Goal: Transaction & Acquisition: Purchase product/service

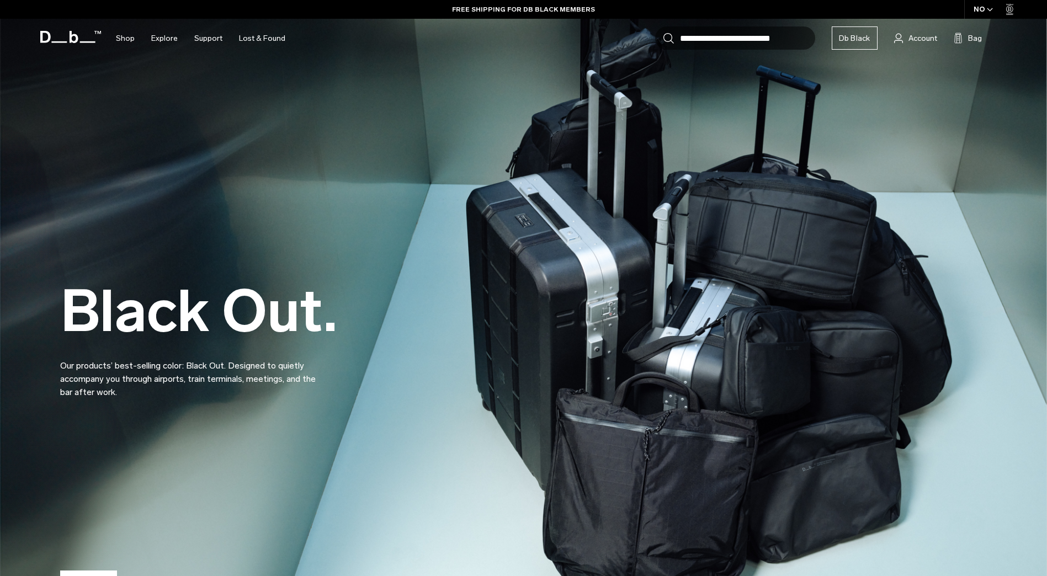
click at [512, 126] on img at bounding box center [523, 313] width 1047 height 627
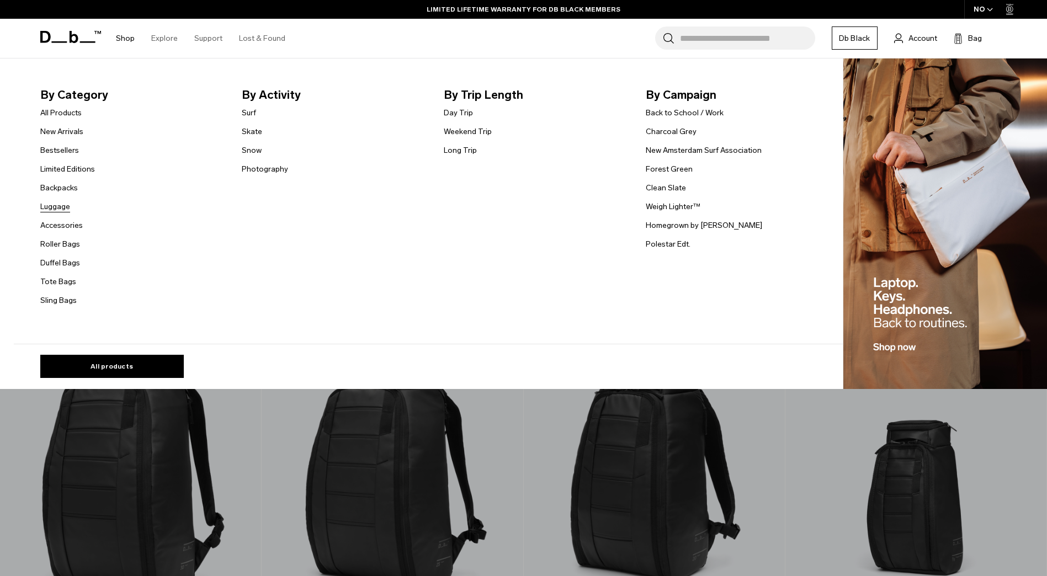
click at [62, 206] on link "Luggage" at bounding box center [55, 207] width 30 height 12
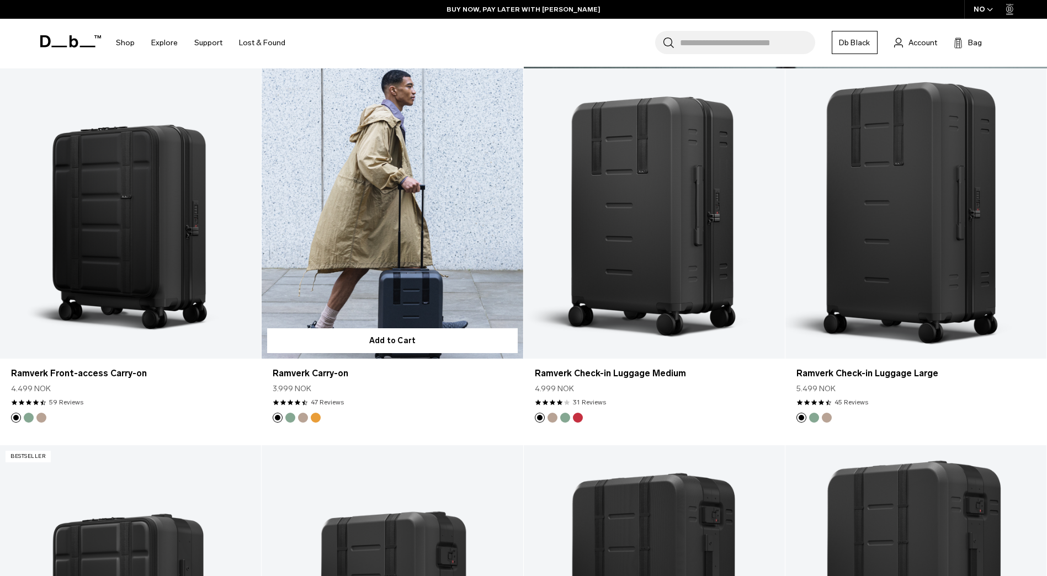
scroll to position [1008, 0]
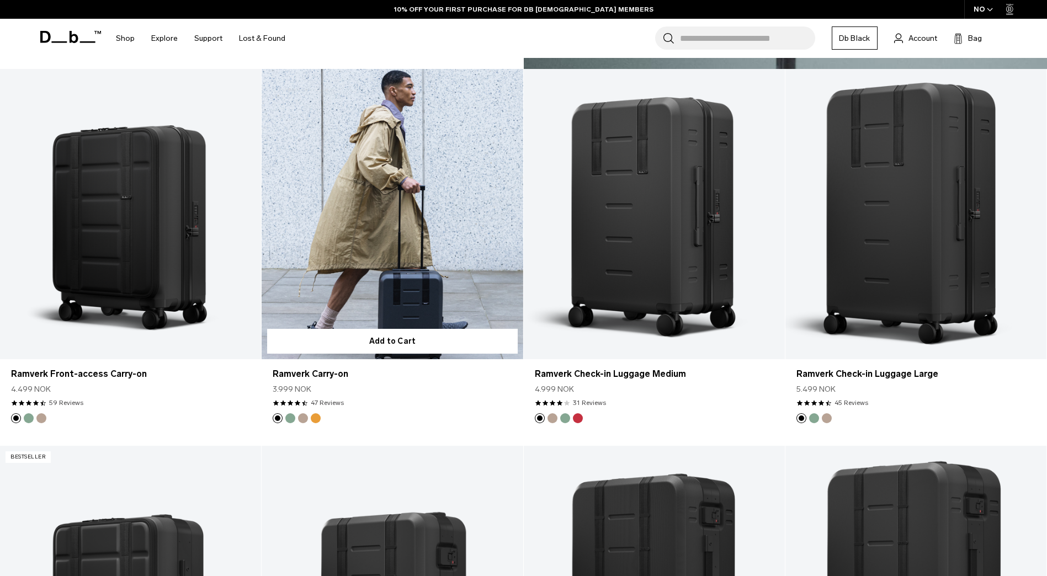
click at [496, 233] on link "Ramverk Carry-on" at bounding box center [392, 214] width 261 height 290
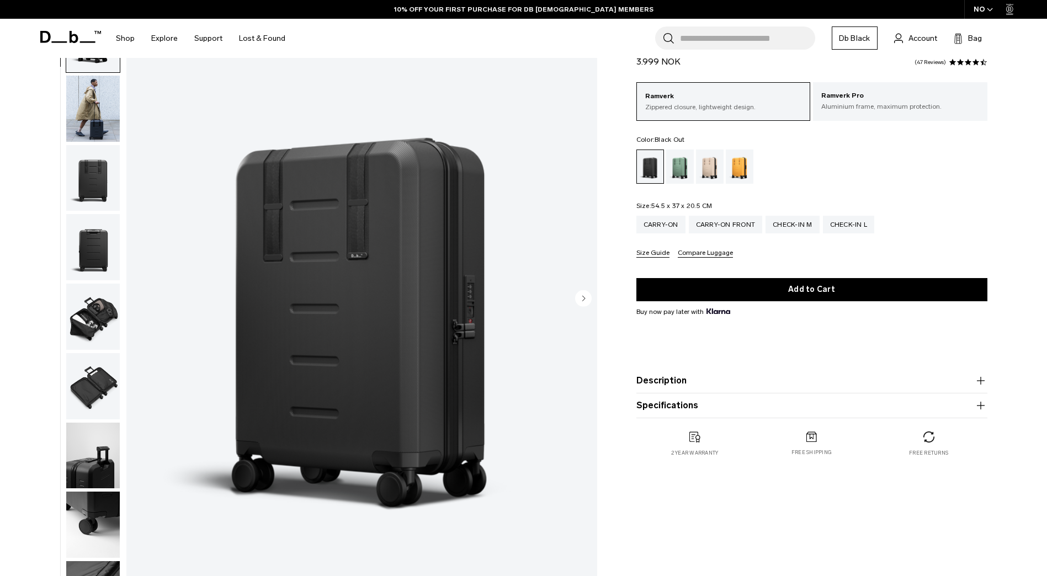
click at [591, 298] on circle "Next slide" at bounding box center [583, 298] width 17 height 17
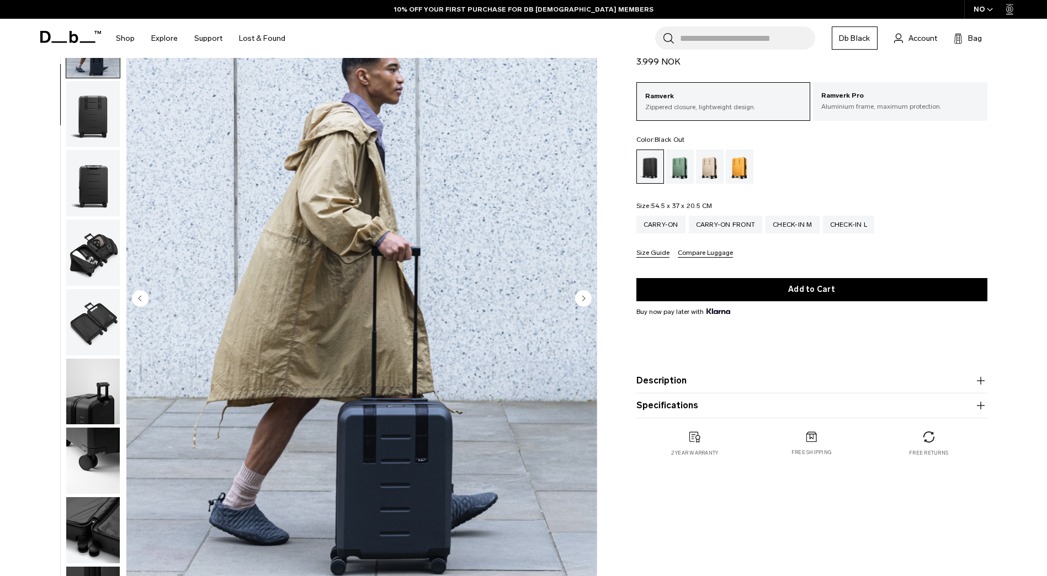
click at [584, 299] on icon "Next slide" at bounding box center [583, 298] width 3 height 5
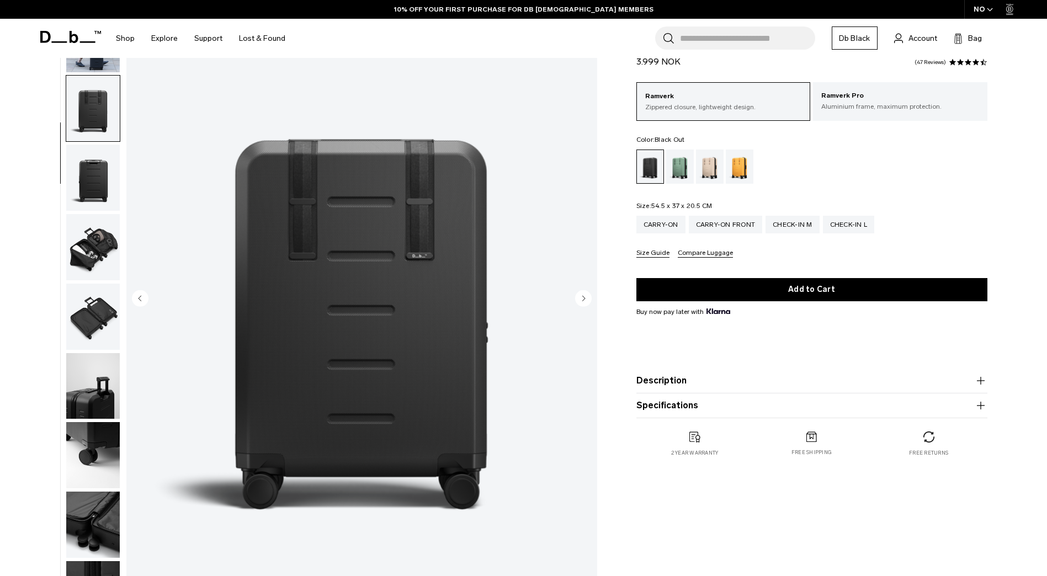
scroll to position [104, 0]
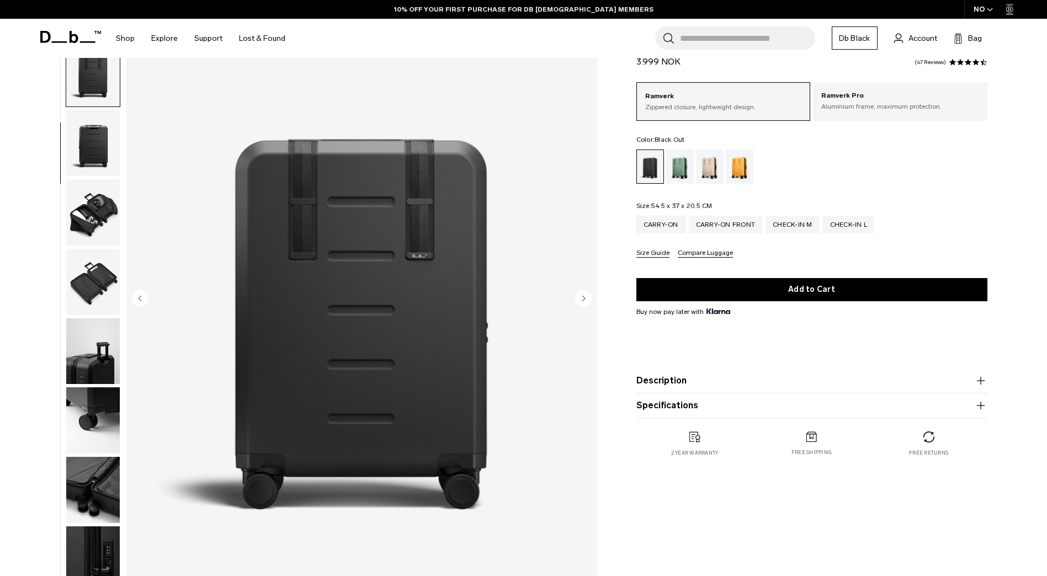
click at [583, 299] on icon "Next slide" at bounding box center [583, 298] width 3 height 5
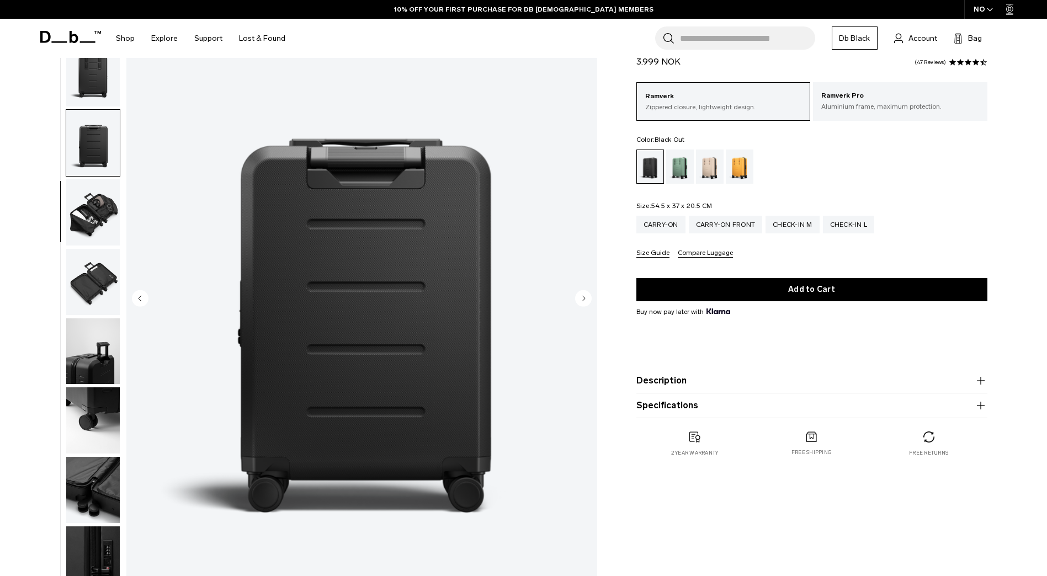
click at [583, 299] on icon "Next slide" at bounding box center [583, 298] width 3 height 5
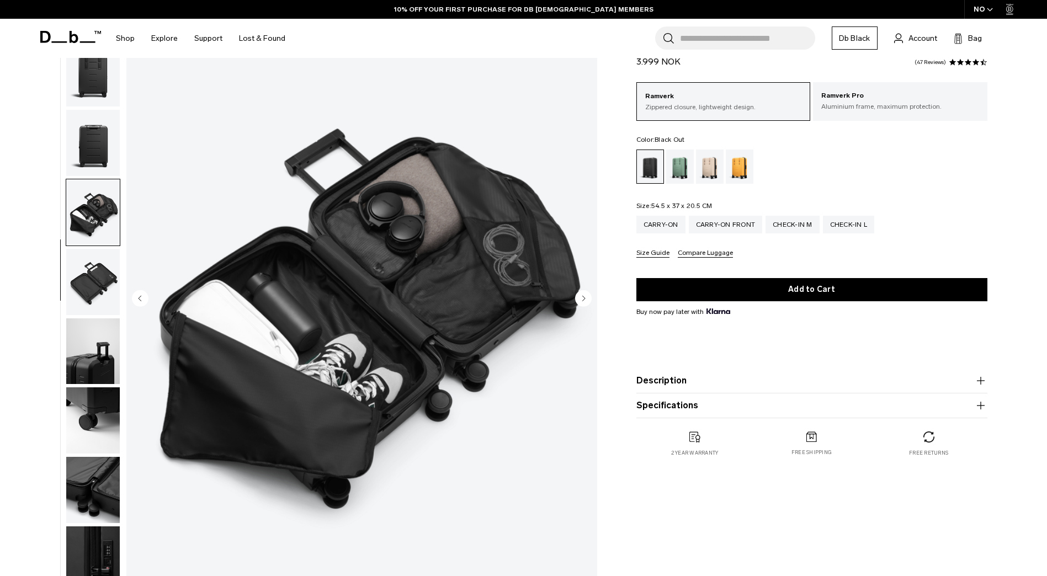
click at [583, 299] on icon "Next slide" at bounding box center [583, 298] width 3 height 5
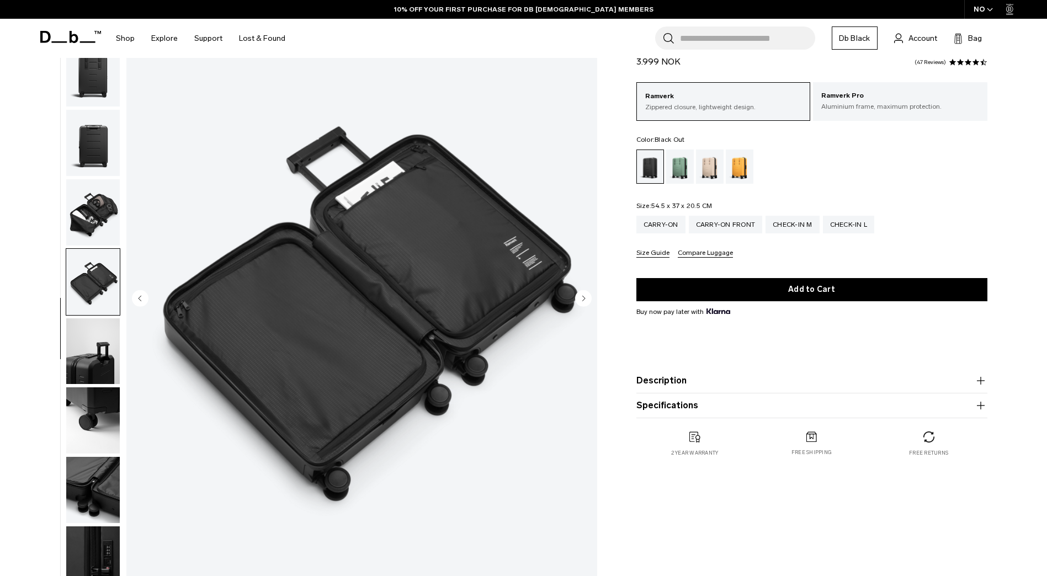
click at [583, 299] on icon "Next slide" at bounding box center [583, 298] width 3 height 5
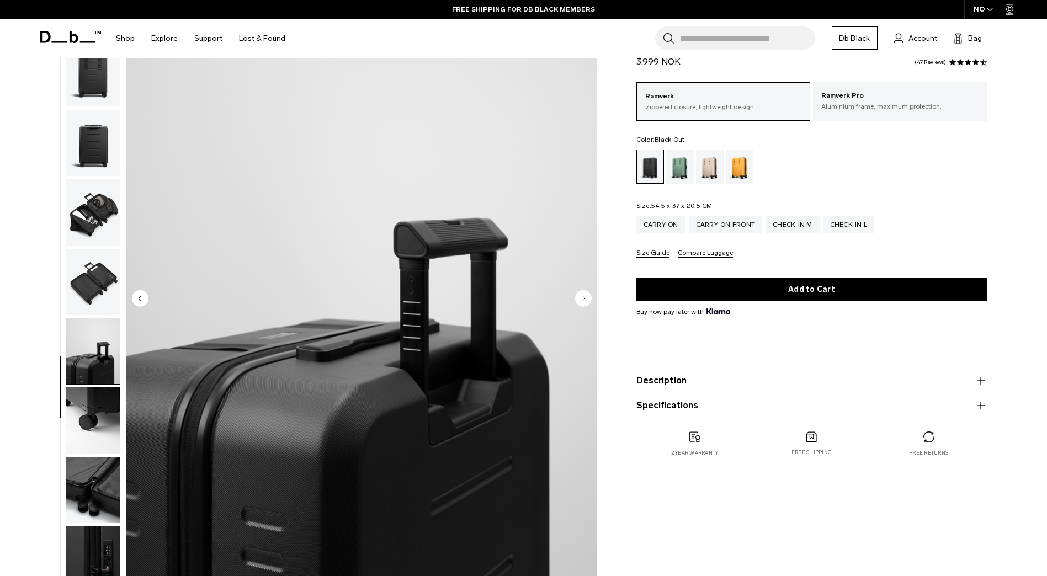
click at [575, 295] on icon "Next slide" at bounding box center [583, 298] width 17 height 17
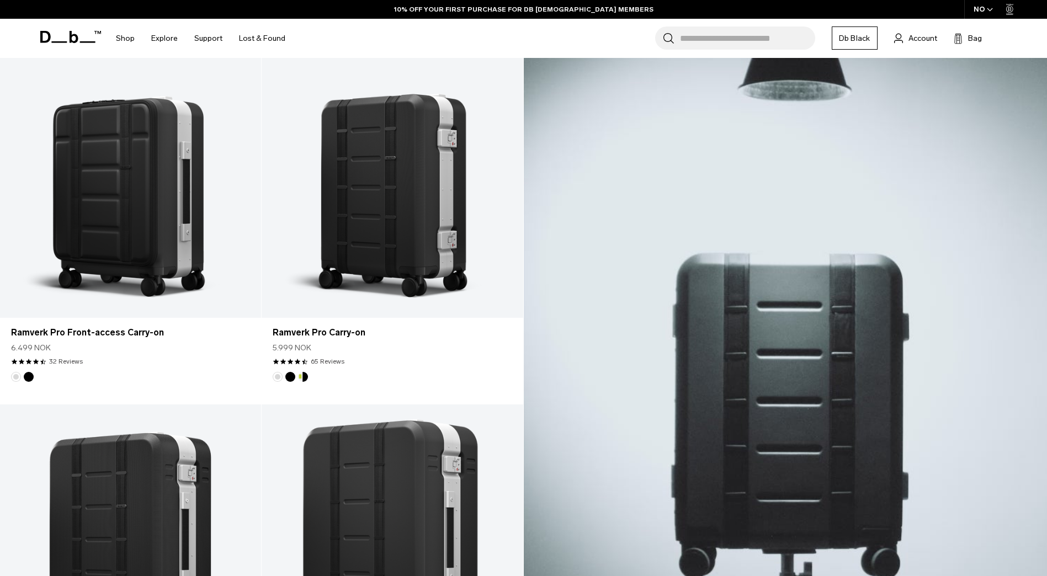
scroll to position [304, 0]
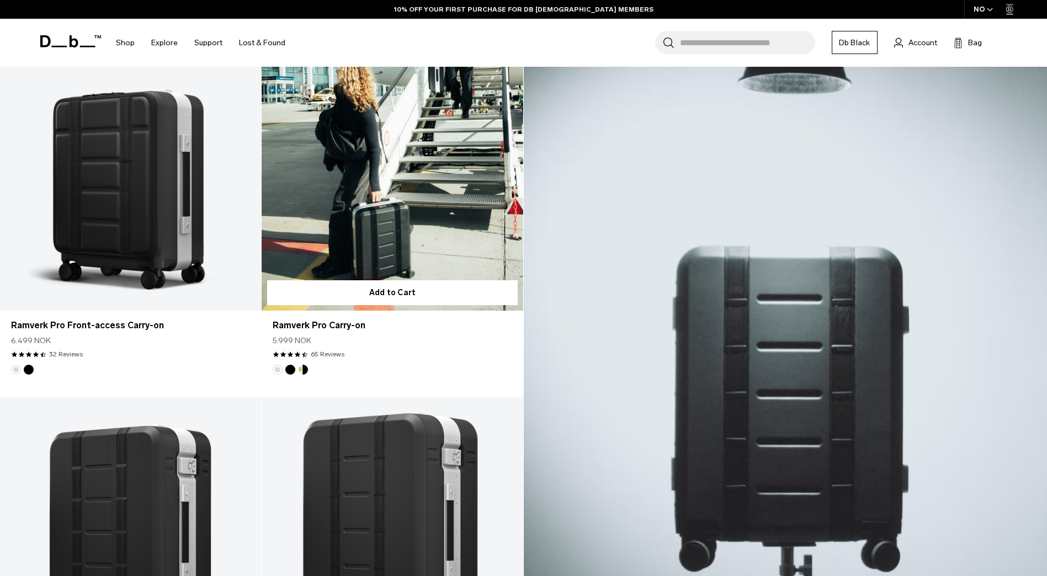
click at [468, 184] on link "Ramverk Pro Carry-on" at bounding box center [392, 165] width 261 height 290
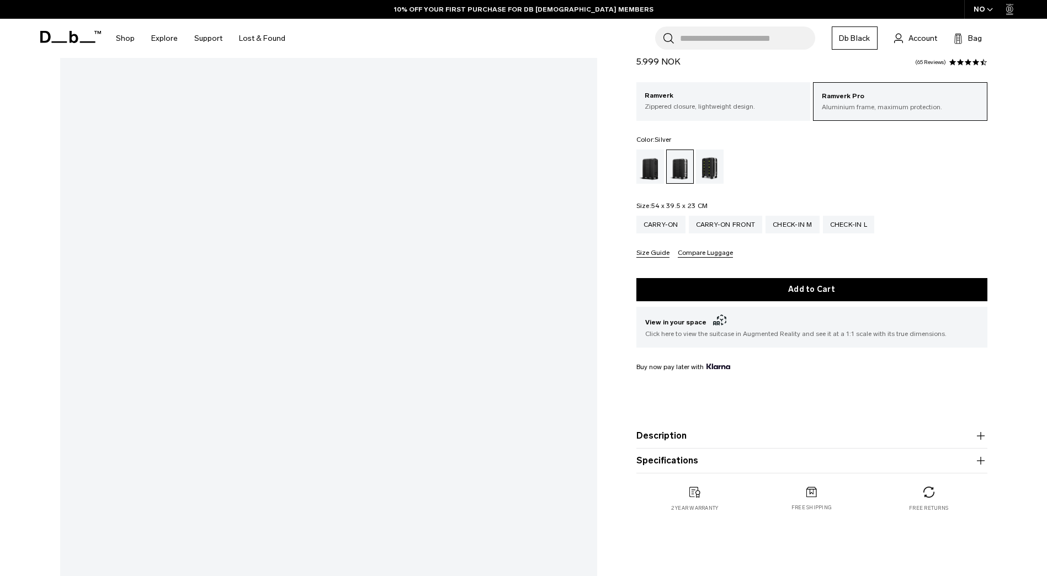
click at [607, 294] on div "Gallery 3D Details Dimensions 01 / 14" at bounding box center [523, 268] width 993 height 720
click at [626, 343] on div "Gallery 3D Details Dimensions 01 / 14" at bounding box center [523, 268] width 993 height 720
click at [650, 325] on div "Gallery 3D Details Dimensions 01 / 14" at bounding box center [523, 268] width 993 height 720
click at [650, 325] on span "View in your space .cls-1{fill:none;}.cls-2{clip-path:url(#clippath);}.cls-3{fi…" at bounding box center [811, 322] width 333 height 13
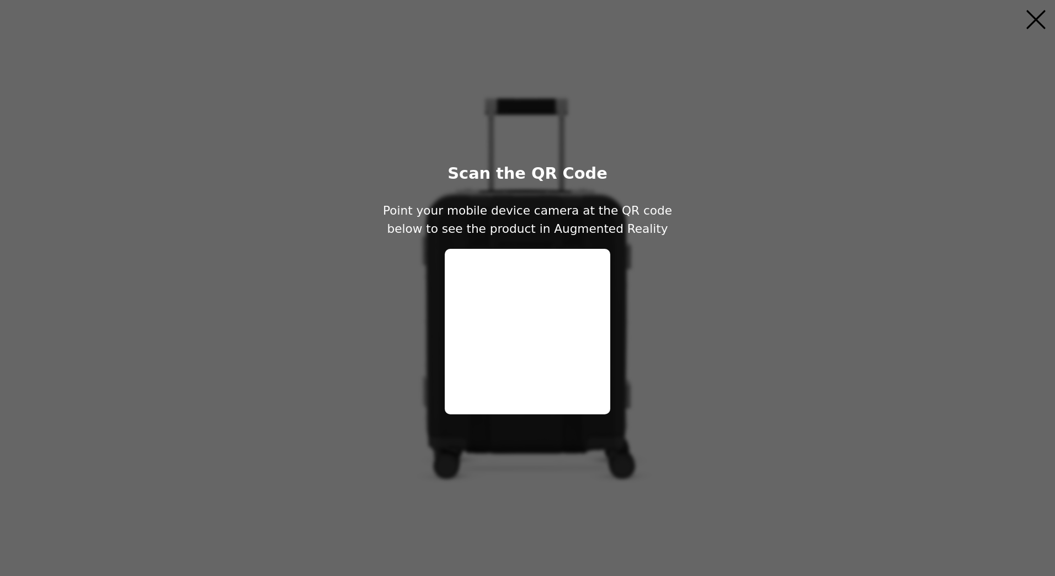
click at [1033, 15] on icon "Close" at bounding box center [1036, 19] width 17 height 17
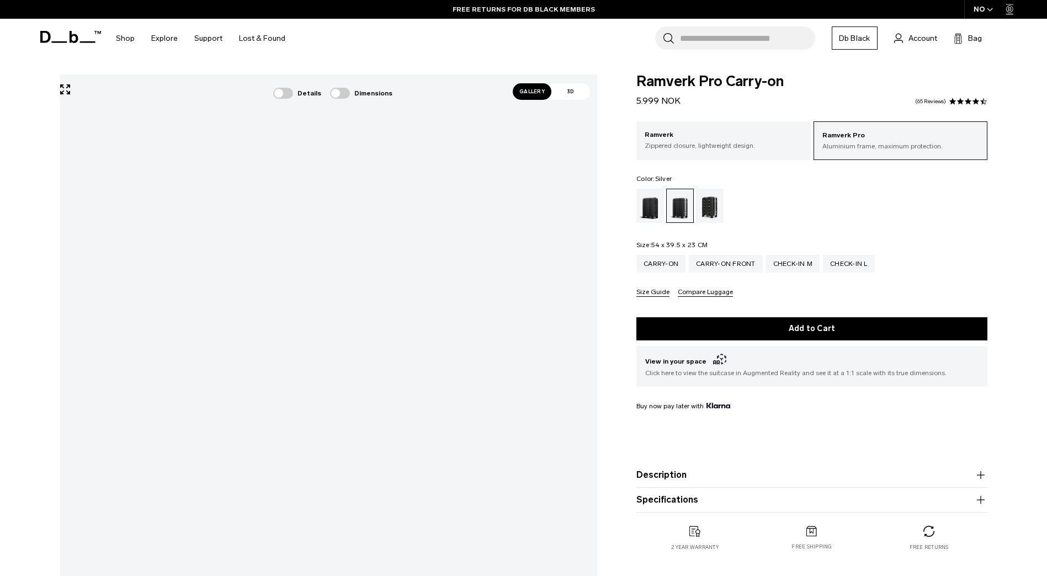
scroll to position [71, 0]
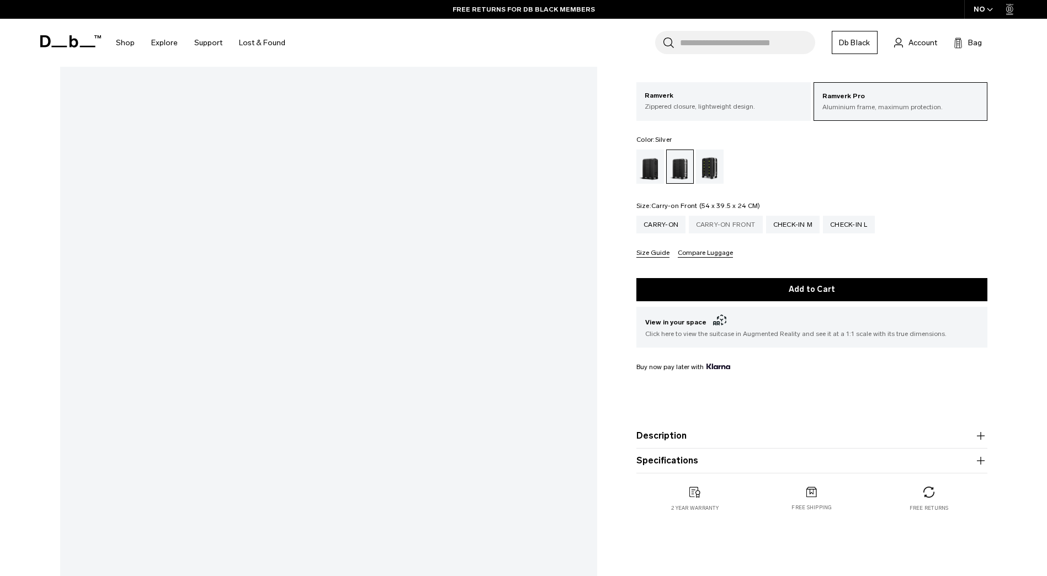
click at [742, 225] on div "Carry-on Front" at bounding box center [726, 225] width 74 height 18
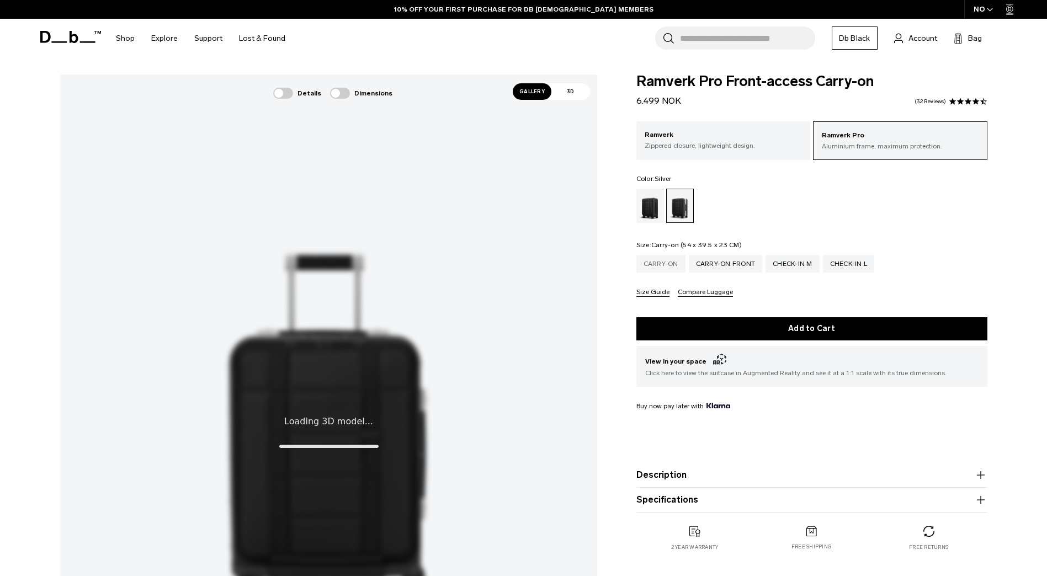
drag, startPoint x: 0, startPoint y: 0, endPoint x: 667, endPoint y: 266, distance: 717.8
click at [667, 266] on div "Carry-on" at bounding box center [660, 264] width 49 height 18
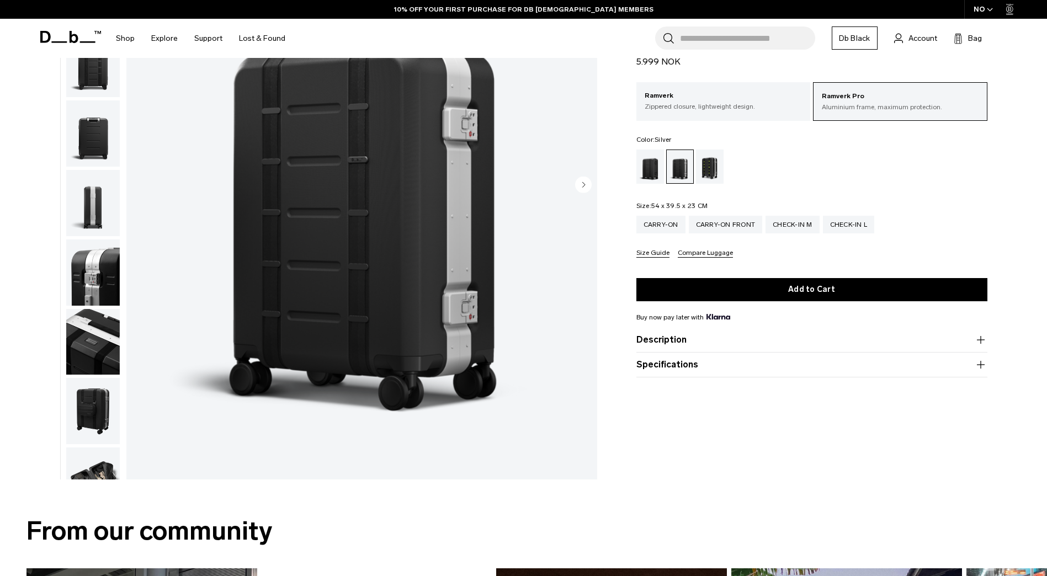
scroll to position [184, 0]
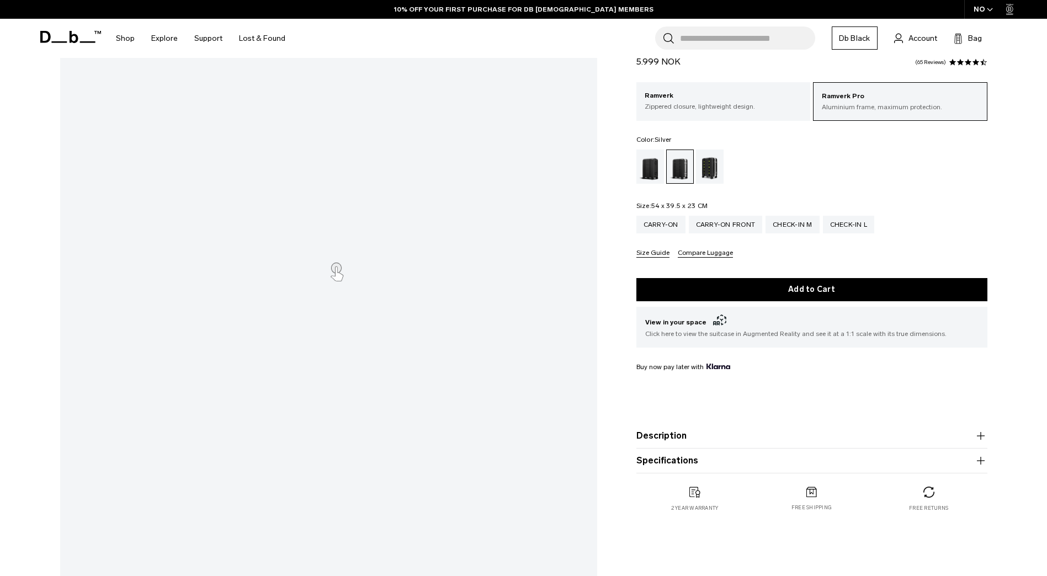
scroll to position [173, 0]
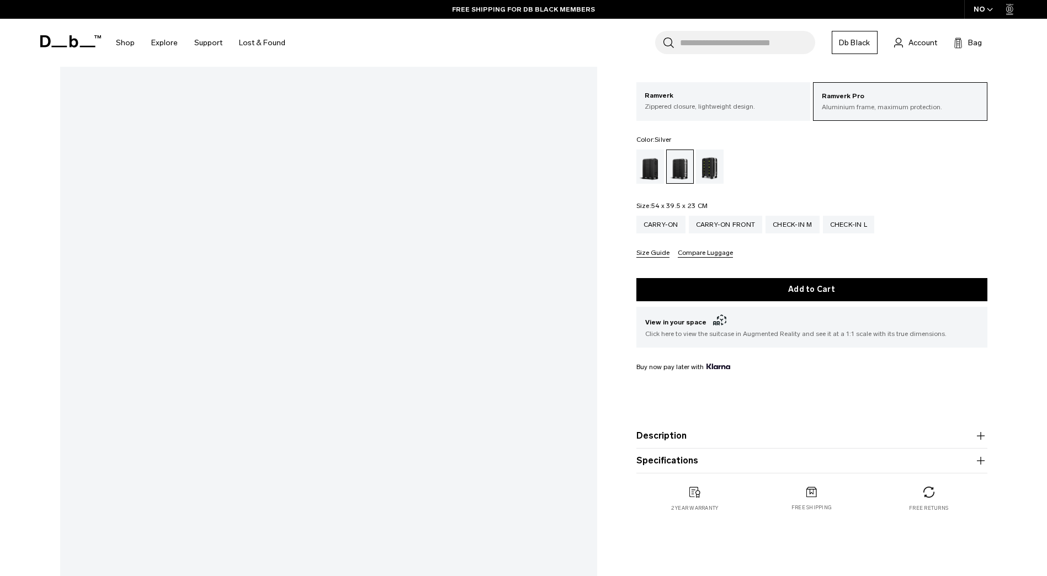
click at [634, 320] on div "Gallery 3D Details Dimensions 01 / 14" at bounding box center [523, 261] width 993 height 720
click at [608, 297] on div "Gallery 3D Details Dimensions 01 / 14" at bounding box center [523, 261] width 993 height 720
click at [600, 372] on div "Details Dimensions" at bounding box center [315, 261] width 576 height 720
